Goal: Transaction & Acquisition: Purchase product/service

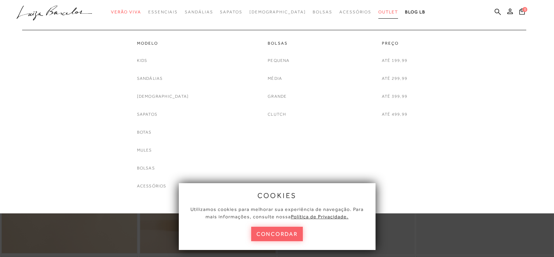
click at [378, 14] on span "Outlet" at bounding box center [388, 11] width 20 height 5
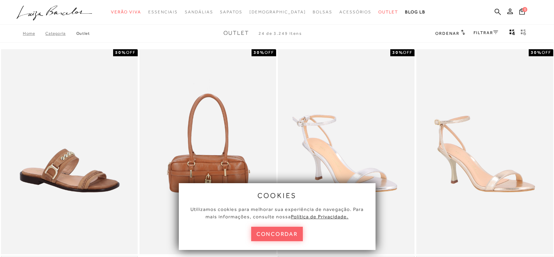
click at [430, 13] on ul ".a{fill-rule:evenodd;} Verão Viva Em alta Favoritos das Influenciadoras Apostas…" at bounding box center [272, 12] width 510 height 13
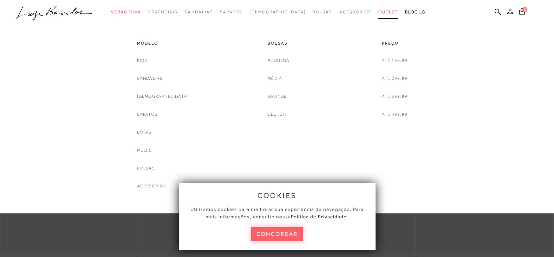
click at [378, 11] on span "Outlet" at bounding box center [388, 11] width 20 height 5
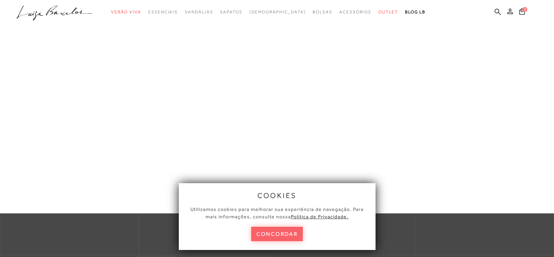
click at [0, 0] on link "Botas" at bounding box center [0, 0] width 0 height 0
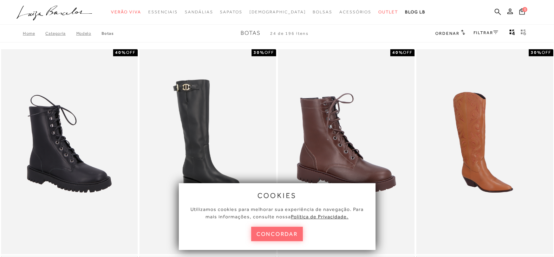
click at [291, 233] on button "concordar" at bounding box center [277, 234] width 52 height 14
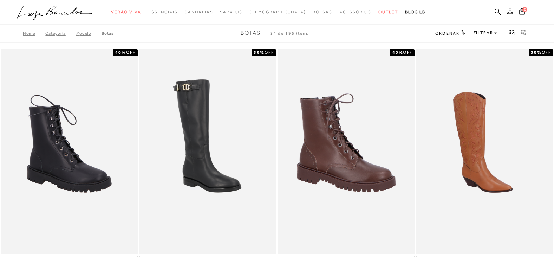
click at [493, 33] on icon at bounding box center [495, 33] width 5 height 4
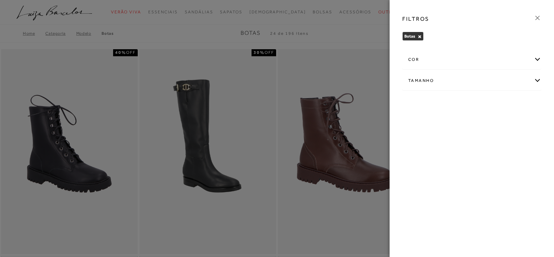
click at [460, 78] on div "Tamanho" at bounding box center [472, 80] width 138 height 19
click at [520, 104] on label "38" at bounding box center [515, 103] width 16 height 15
click at [512, 104] on input "38" at bounding box center [508, 104] width 7 height 7
checkbox input "true"
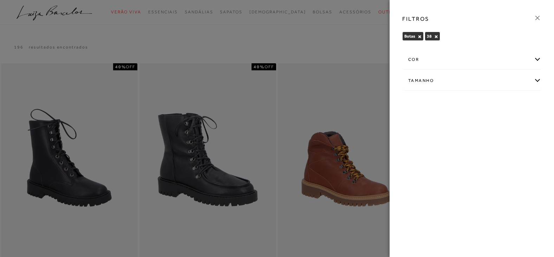
click at [534, 82] on div "Tamanho" at bounding box center [472, 80] width 138 height 19
click at [420, 125] on label "39" at bounding box center [416, 122] width 16 height 15
click at [414, 125] on input "39" at bounding box center [410, 122] width 7 height 7
checkbox input "true"
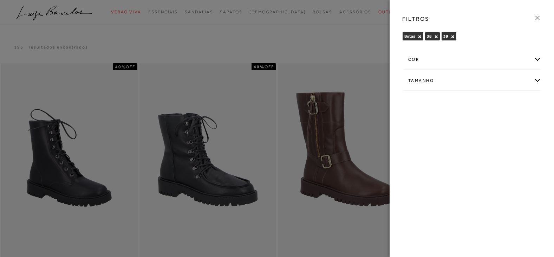
click at [352, 48] on div at bounding box center [277, 128] width 554 height 257
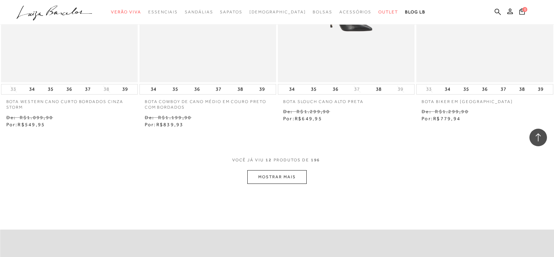
scroll to position [843, 0]
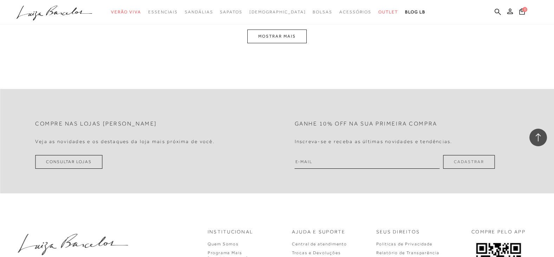
click at [270, 39] on button "MOSTRAR MAIS" at bounding box center [276, 37] width 59 height 14
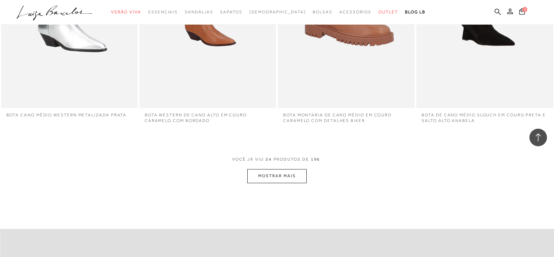
scroll to position [1451, 0]
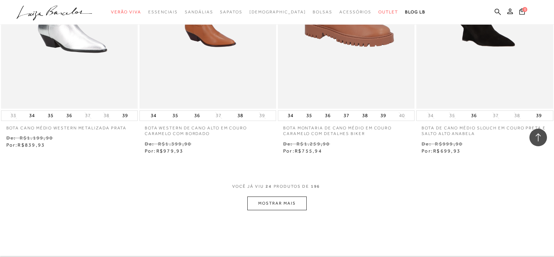
click at [282, 202] on button "MOSTRAR MAIS" at bounding box center [276, 203] width 59 height 14
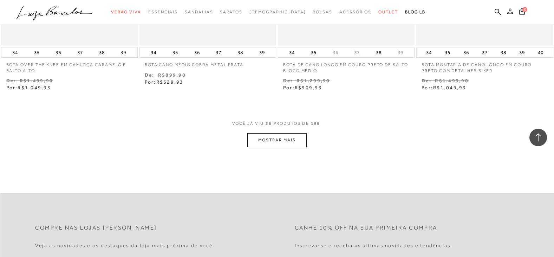
scroll to position [2294, 0]
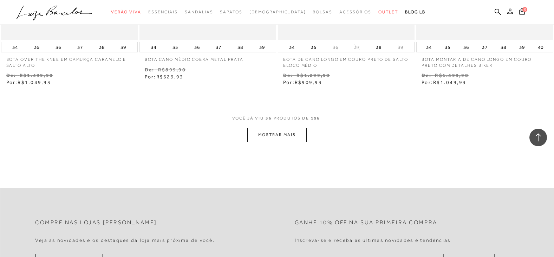
click at [268, 134] on button "MOSTRAR MAIS" at bounding box center [276, 135] width 59 height 14
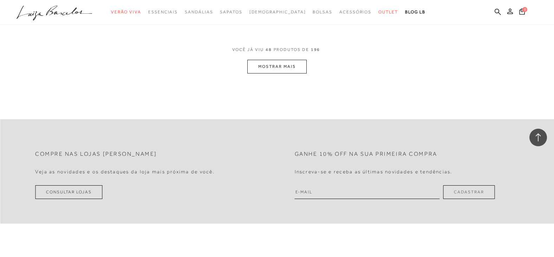
scroll to position [2997, 0]
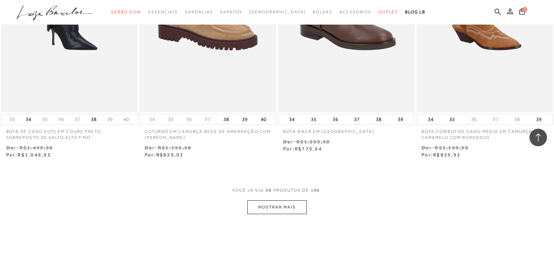
click at [267, 206] on button "MOSTRAR MAIS" at bounding box center [276, 207] width 59 height 14
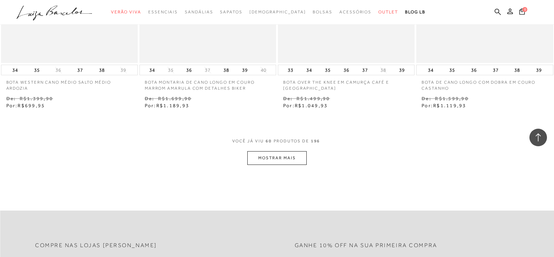
scroll to position [3945, 0]
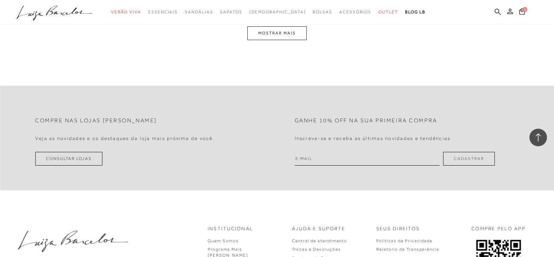
click at [272, 35] on button "MOSTRAR MAIS" at bounding box center [276, 33] width 59 height 14
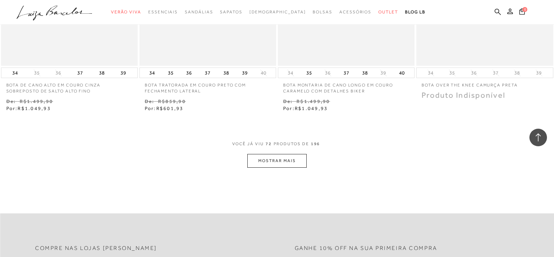
scroll to position [4685, 0]
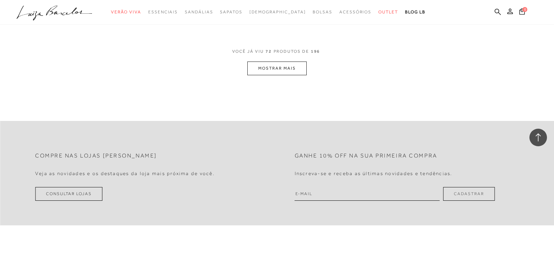
click at [254, 70] on button "MOSTRAR MAIS" at bounding box center [276, 68] width 59 height 14
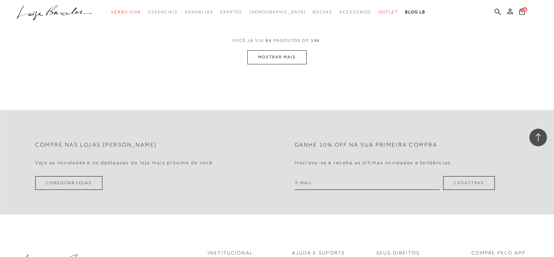
scroll to position [5493, 0]
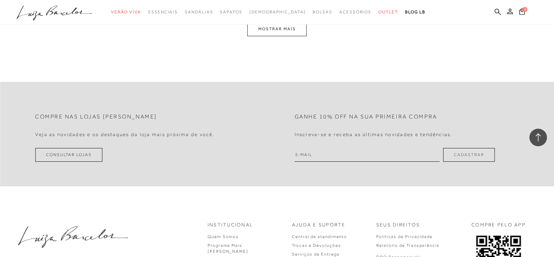
click at [277, 26] on button "MOSTRAR MAIS" at bounding box center [276, 29] width 59 height 14
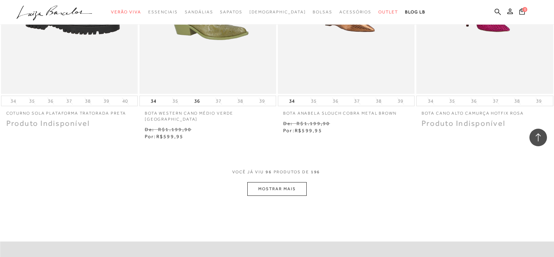
scroll to position [6090, 0]
